Goal: Information Seeking & Learning: Learn about a topic

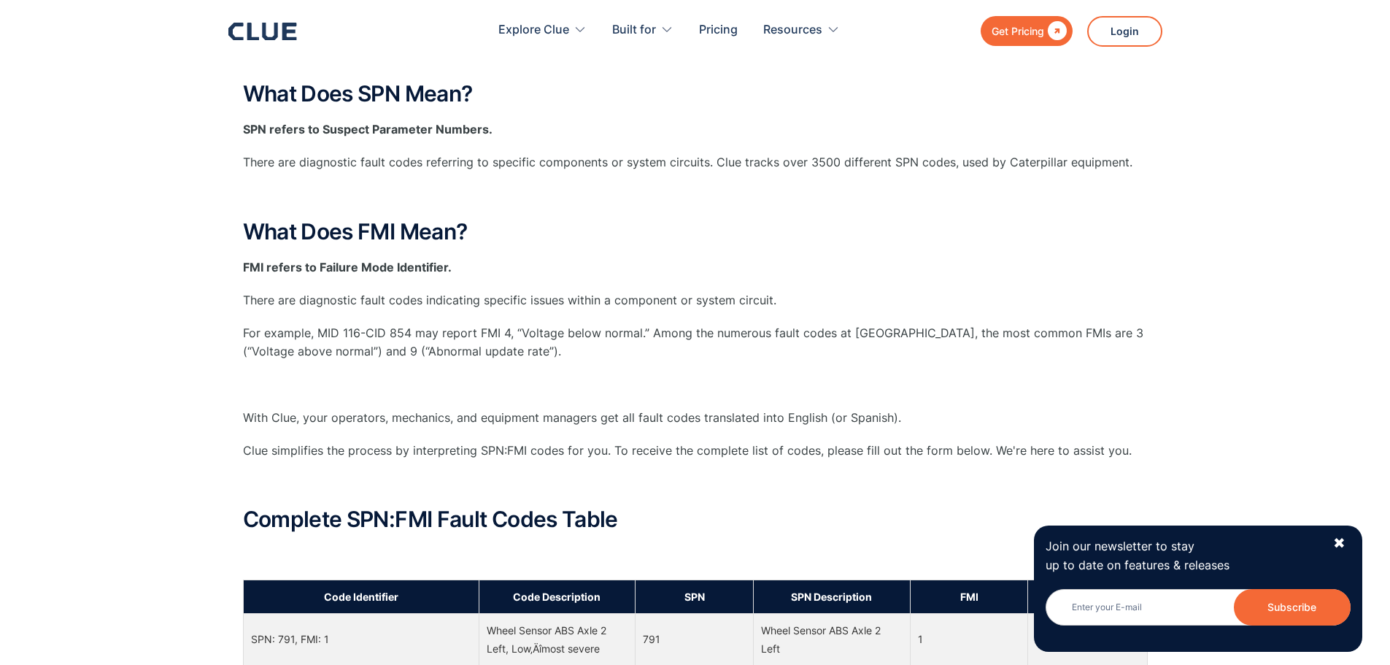
scroll to position [292, 0]
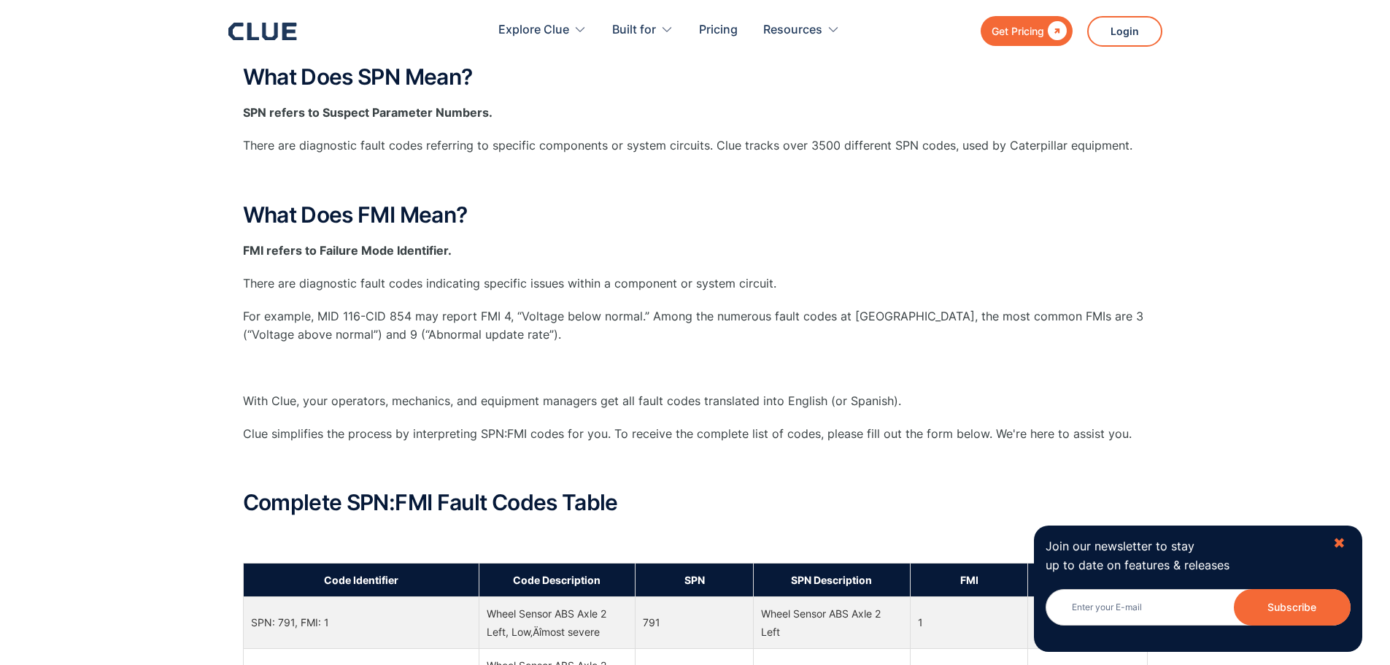
click at [1339, 542] on div "✖" at bounding box center [1339, 543] width 12 height 18
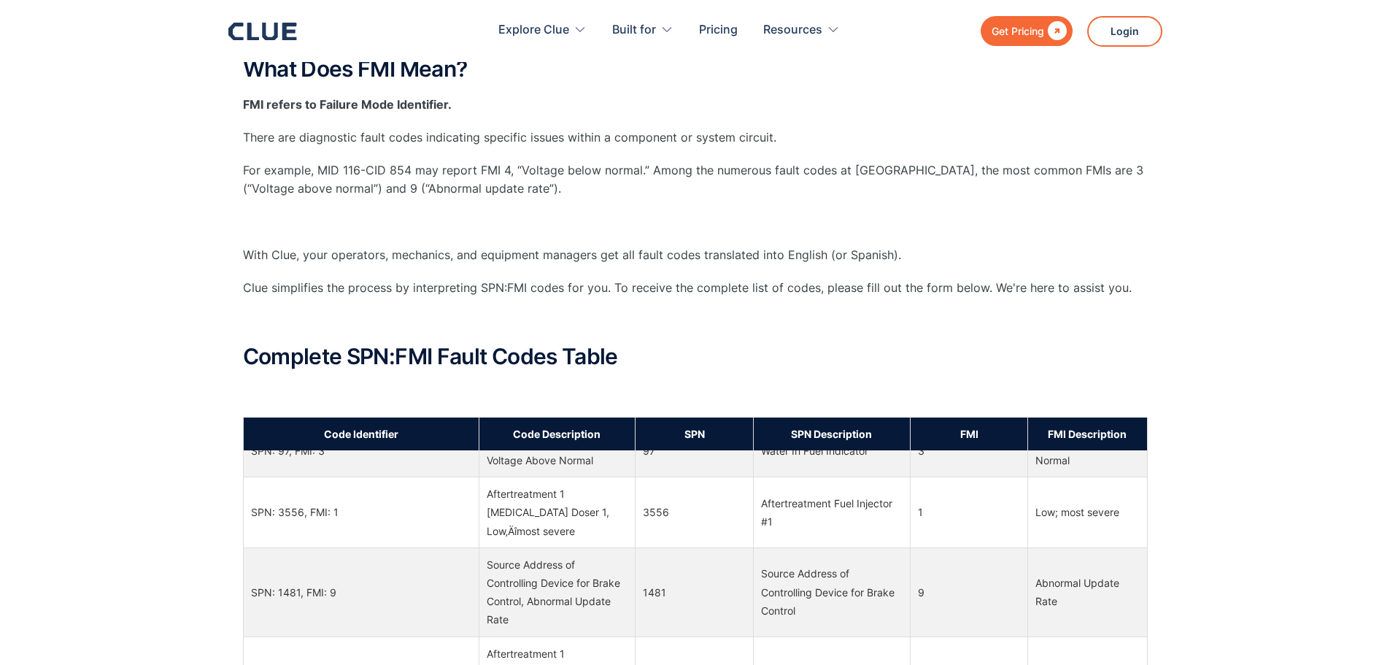
scroll to position [146, 0]
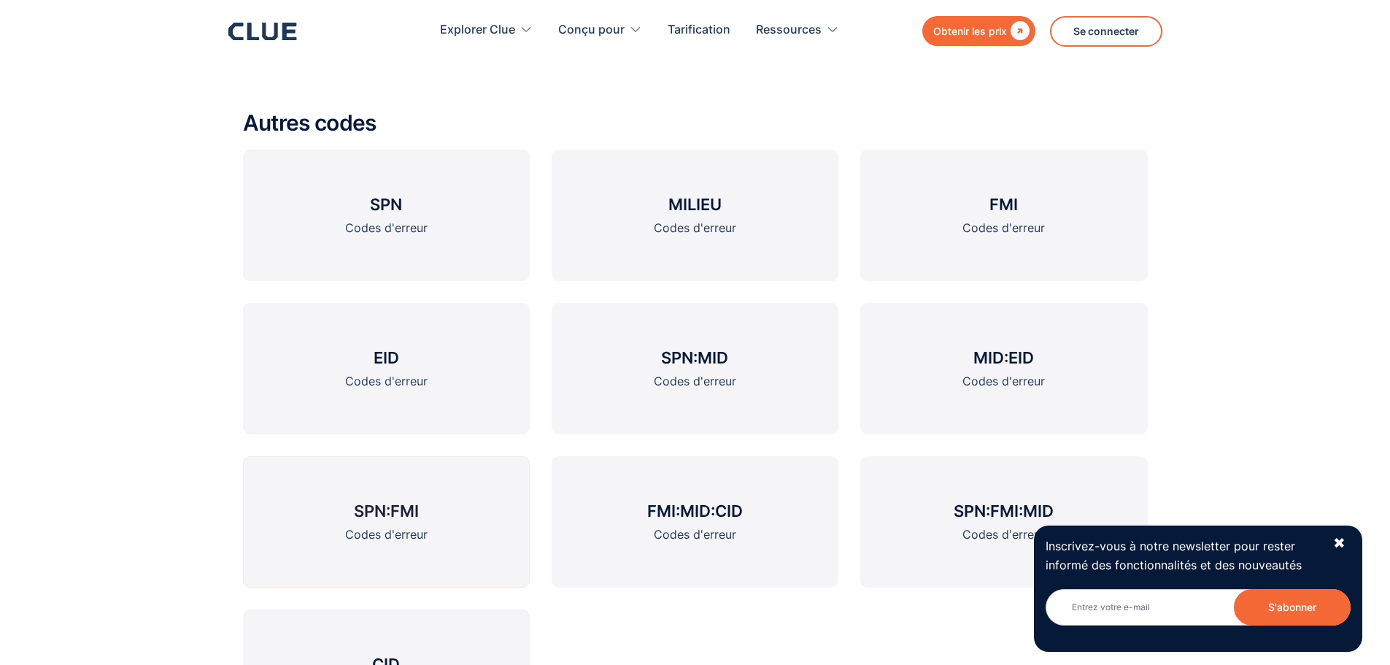
scroll to position [2519, 0]
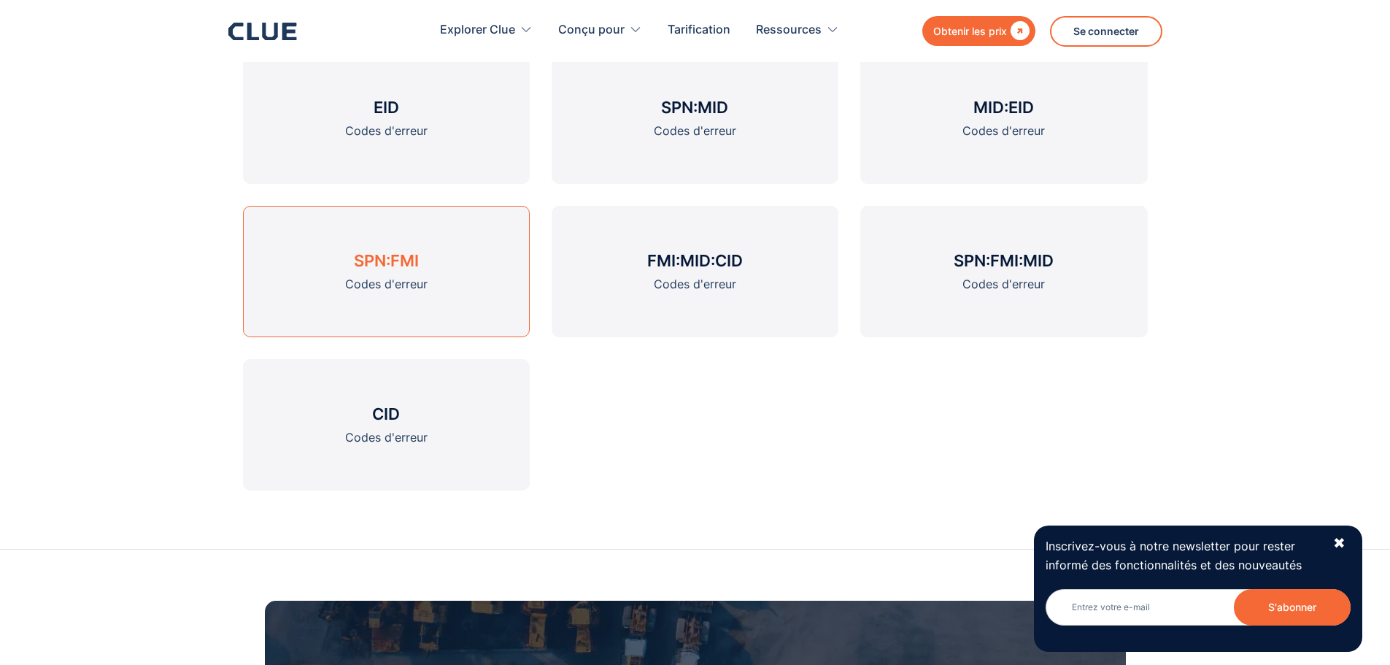
click at [403, 274] on link "SPN:FMI Codes d'erreur" at bounding box center [386, 271] width 287 height 131
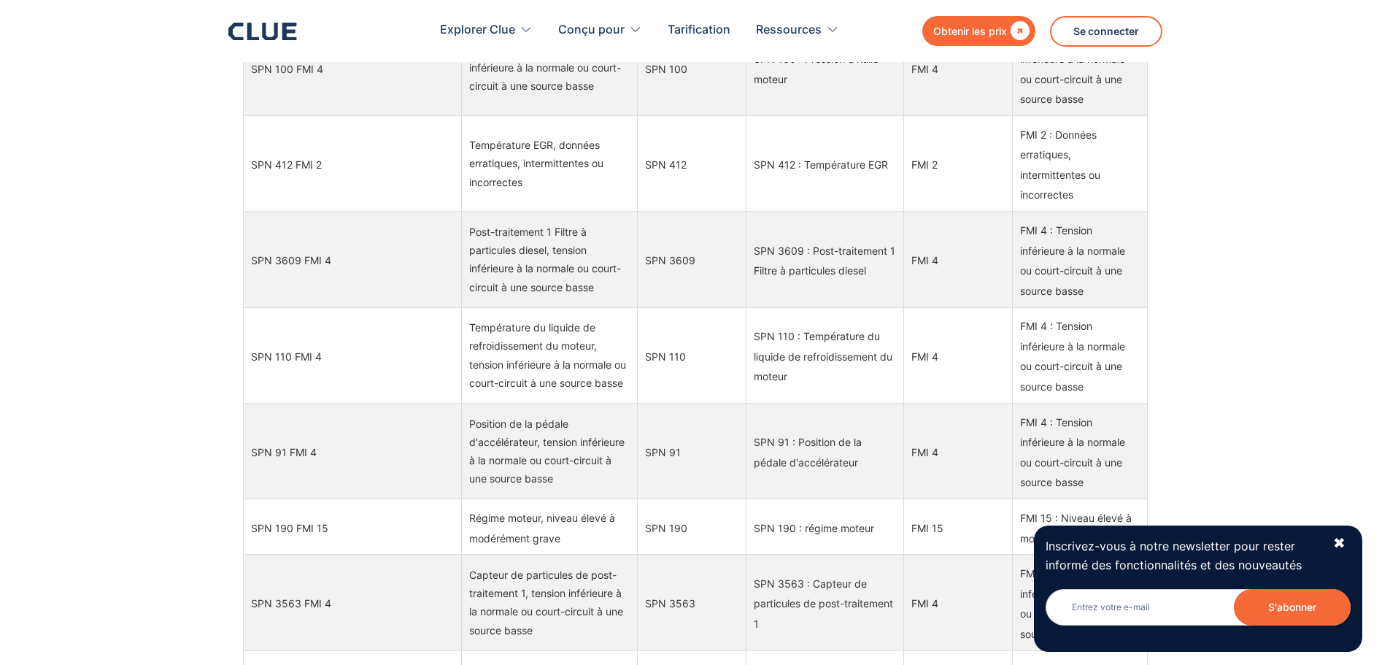
scroll to position [7365, 0]
click at [1340, 542] on font "✖" at bounding box center [1339, 543] width 12 height 18
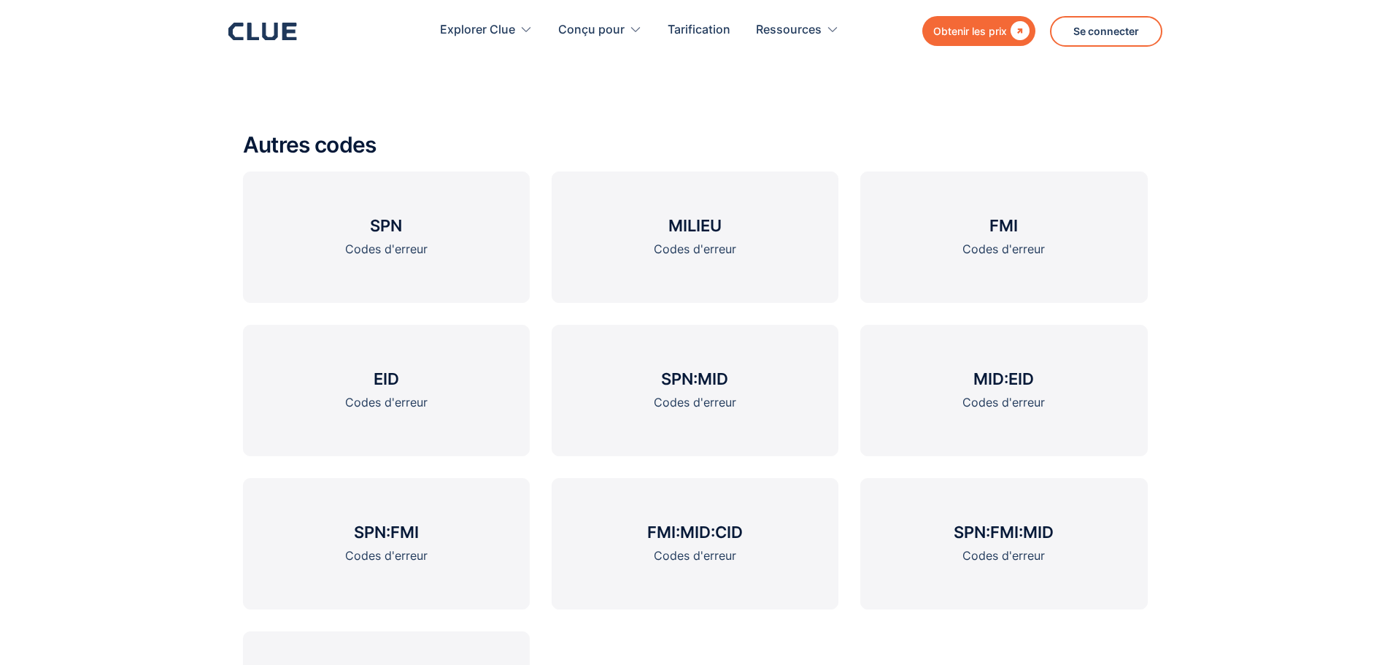
scroll to position [1946, 0]
click at [1001, 538] on font "SPN:FMI:MID" at bounding box center [1003, 530] width 100 height 19
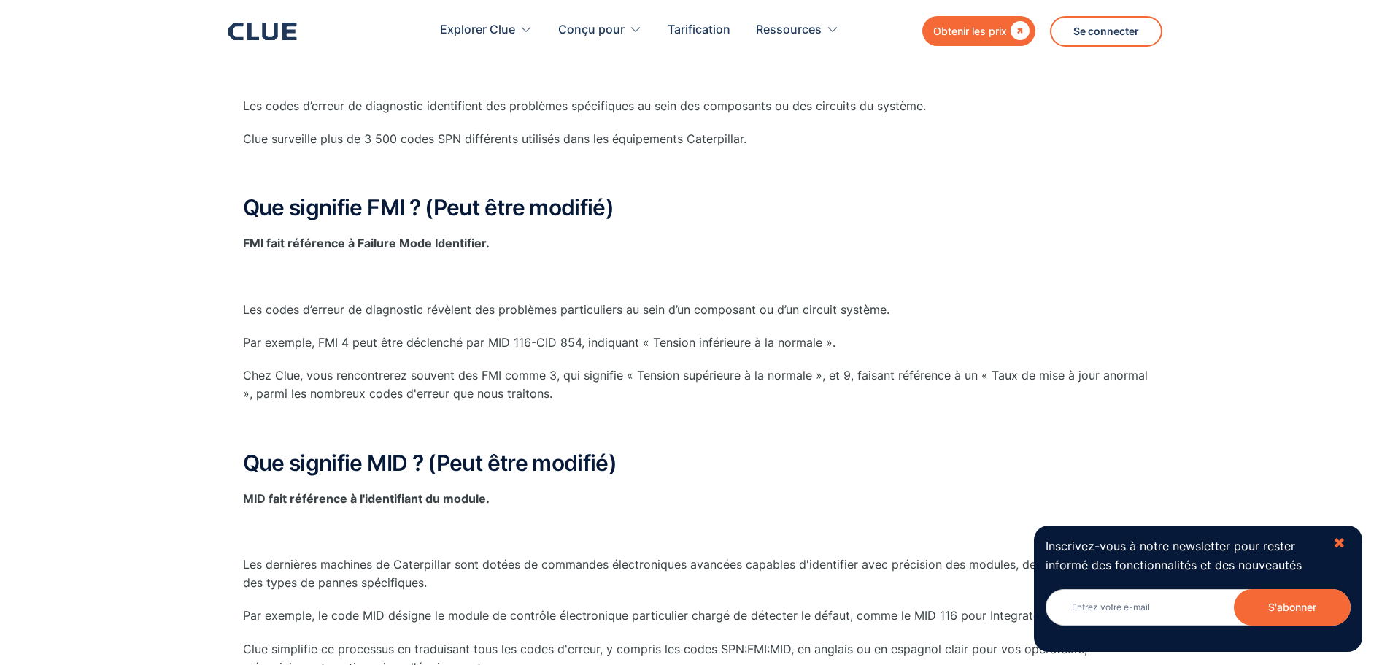
click at [1337, 544] on font "✖" at bounding box center [1339, 543] width 12 height 18
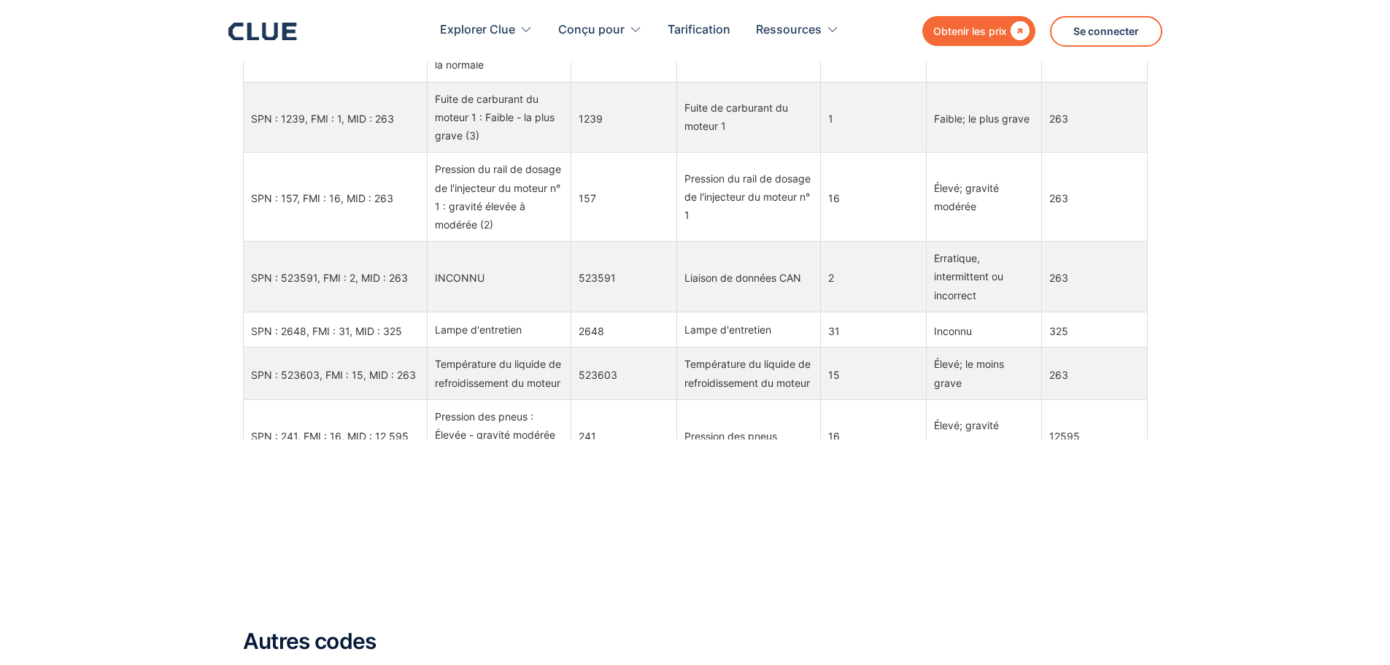
scroll to position [5913, 0]
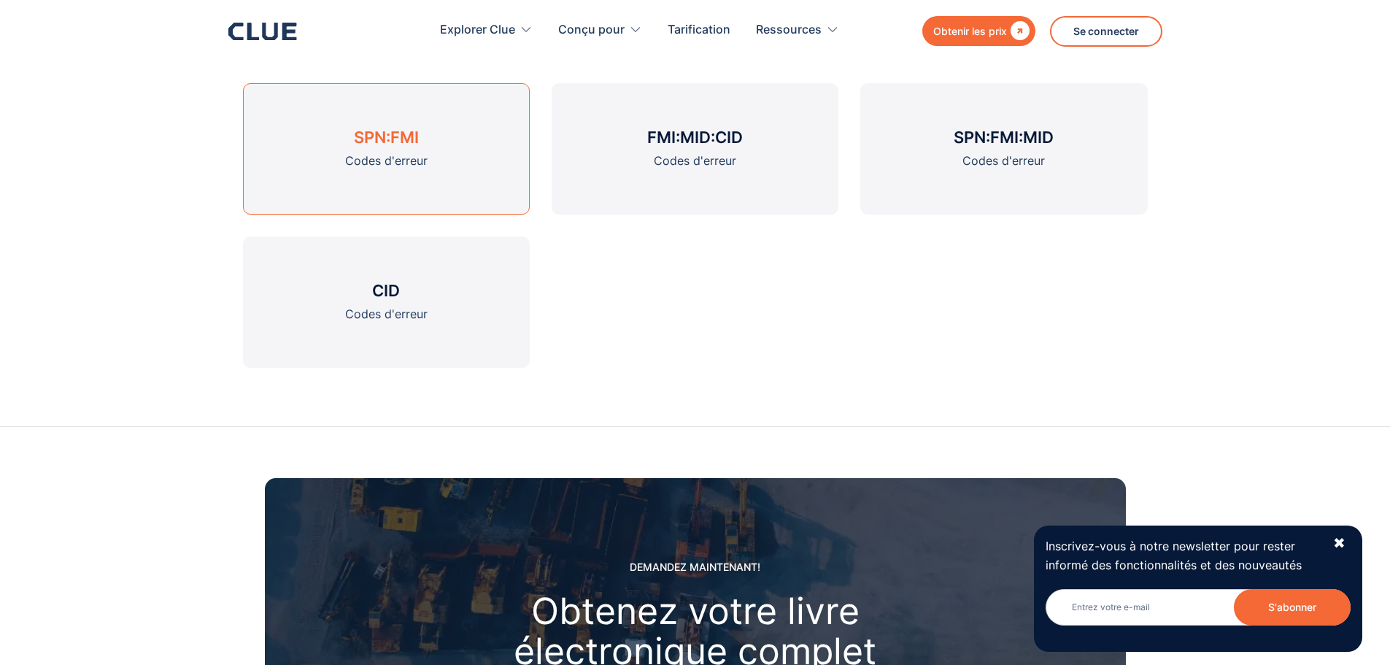
scroll to position [1836, 0]
